Goal: Task Accomplishment & Management: Use online tool/utility

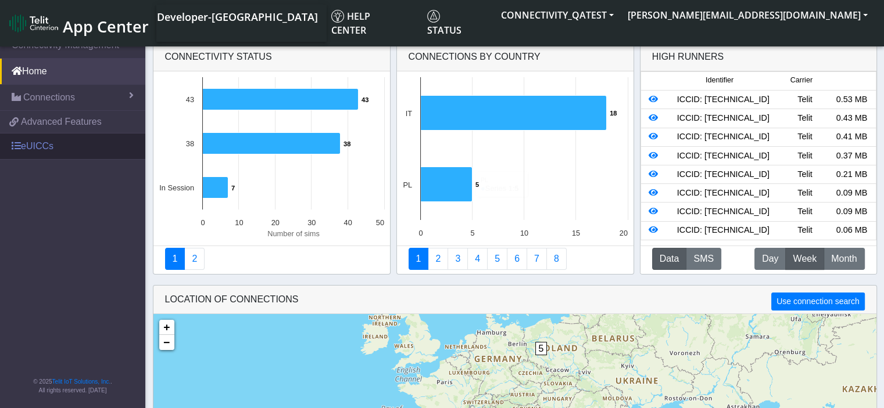
click at [48, 153] on link "eUICCs" at bounding box center [72, 147] width 145 height 26
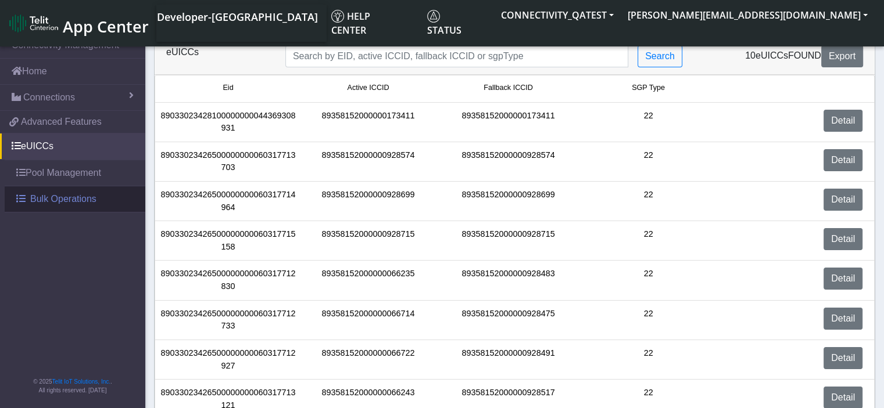
click at [56, 205] on span "Bulk Operations" at bounding box center [63, 199] width 66 height 14
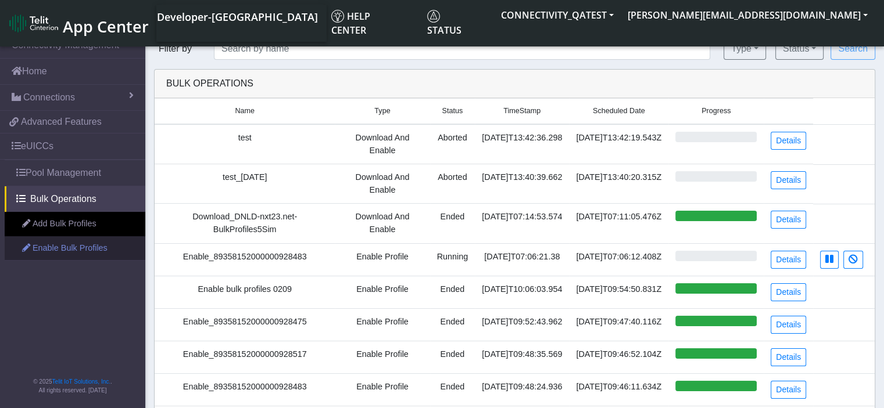
click at [70, 249] on link "Enable Bulk Profiles" at bounding box center [75, 248] width 141 height 24
